Goal: Transaction & Acquisition: Purchase product/service

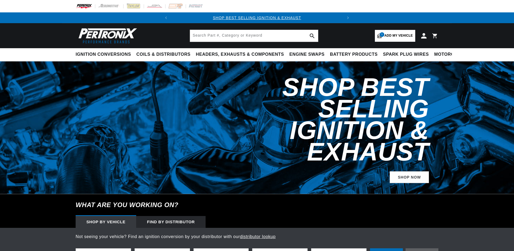
select select "1996"
select select "Chevrolet"
select select "C2500"
select select "5.7L"
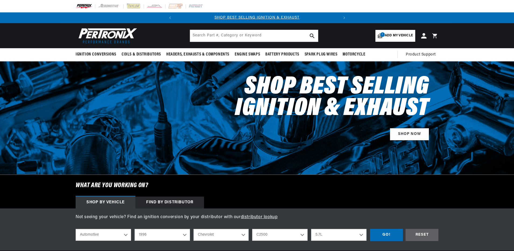
click at [113, 241] on select "Automotive Agricultural Industrial Marine Motorcycle" at bounding box center [103, 235] width 55 height 12
click at [156, 235] on select "2026 2025 2024 2023 2022 2021 2020 2019 2018 2017 2016 2015 2014 2013 2012 2011…" at bounding box center [162, 235] width 55 height 12
click at [135, 229] on select "2026 2025 2024 2023 2022 2021 2020 2019 2018 2017 2016 2015 2014 2013 2012 2011…" at bounding box center [162, 235] width 55 height 12
select select "1966"
select select "Model"
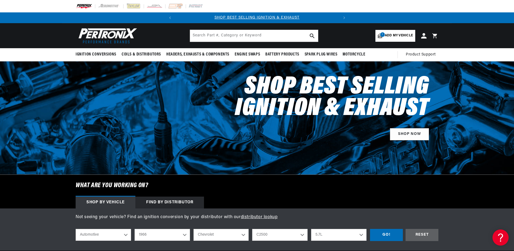
select select "Engine"
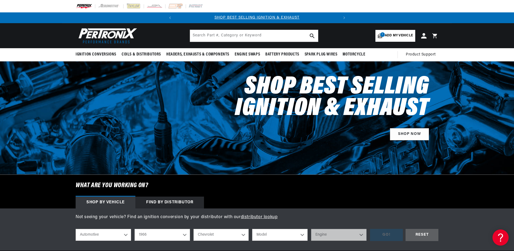
click at [212, 234] on select "Alfa Romeo American Motors Aston Martin Austin Austin Healey Avanti Bentley Bui…" at bounding box center [221, 235] width 55 height 12
click at [194, 229] on select "Alfa Romeo American Motors Aston Martin Austin Austin Healey Avanti Bentley Bui…" at bounding box center [221, 235] width 55 height 12
select select "Dodge"
click at [266, 237] on select "Model A100 A100 Truck Charger Coronet D100 Series D200 Series D300 Series Dart …" at bounding box center [279, 235] width 55 height 12
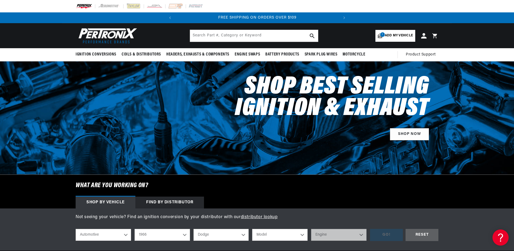
select select "Coronet"
click at [252, 229] on select "Model A100 A100 Truck Charger Coronet D100 Series D200 Series D300 Series Dart …" at bounding box center [279, 235] width 55 height 12
select select "Coronet"
click at [339, 238] on select "Engine 5.6L 6.6L 273cid / 4.5L 318cid / 5.2L 361cid / 5.9L 383cid / 6.3L 426cid…" at bounding box center [338, 235] width 55 height 12
select select "383cid-6.3L"
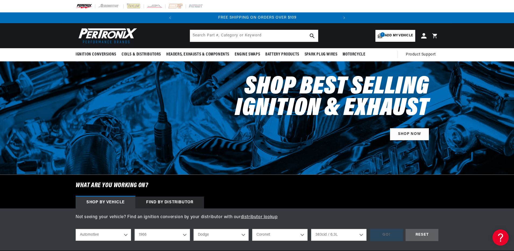
click at [311, 229] on select "Engine 5.6L 6.6L 273cid / 4.5L 318cid / 5.2L 361cid / 5.9L 383cid / 6.3L 426cid…" at bounding box center [338, 235] width 55 height 12
select select "383cid-6.3L"
click at [393, 230] on div "GO!" at bounding box center [386, 235] width 33 height 12
